Goal: Task Accomplishment & Management: Manage account settings

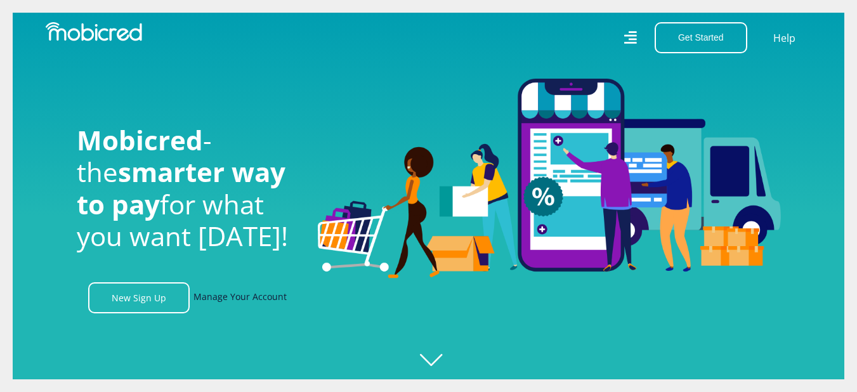
scroll to position [0, 904]
click at [241, 303] on link "Manage Your Account" at bounding box center [240, 297] width 93 height 31
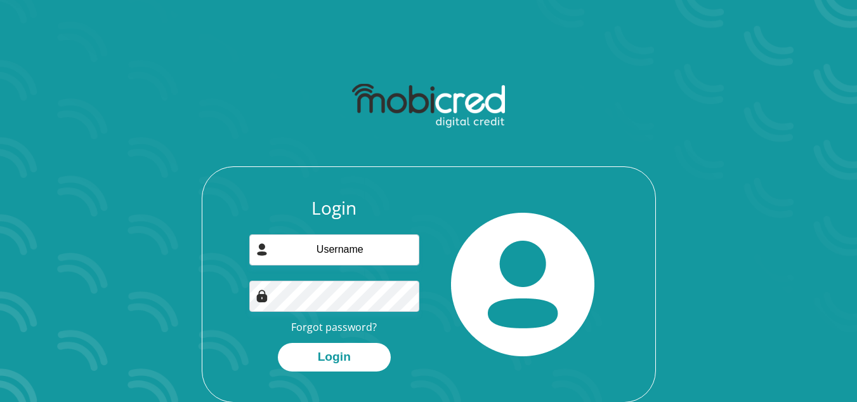
click at [339, 248] on input "email" at bounding box center [334, 249] width 170 height 31
type input "Leancymatsei@gmail.com"
click at [198, 291] on div "Login Leancymatsei@gmail.com Forgot password? Login" at bounding box center [428, 239] width 681 height 326
click at [278, 343] on button "Login" at bounding box center [334, 357] width 113 height 29
